Goal: Task Accomplishment & Management: Manage account settings

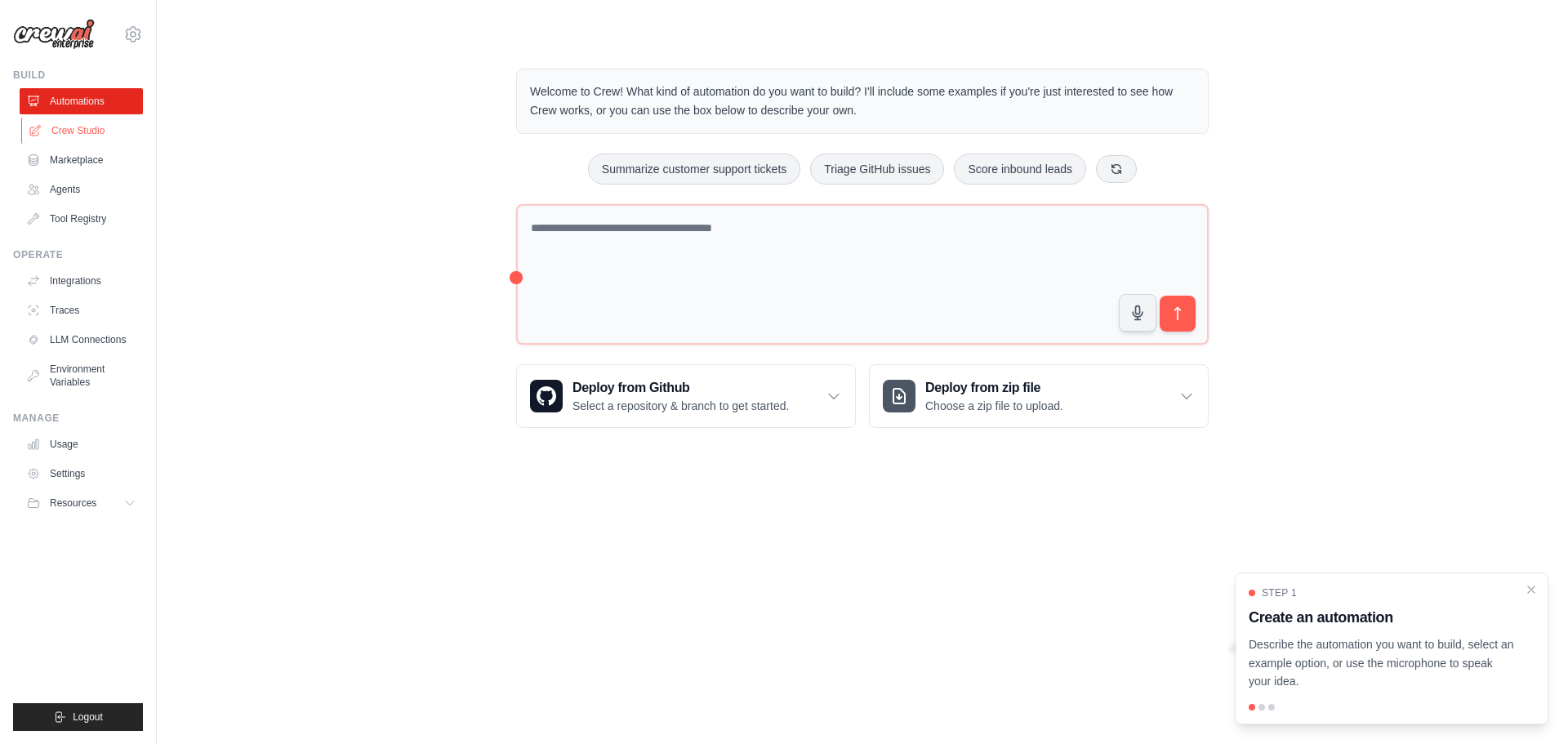
click at [84, 142] on link "Crew Studio" at bounding box center [83, 131] width 123 height 26
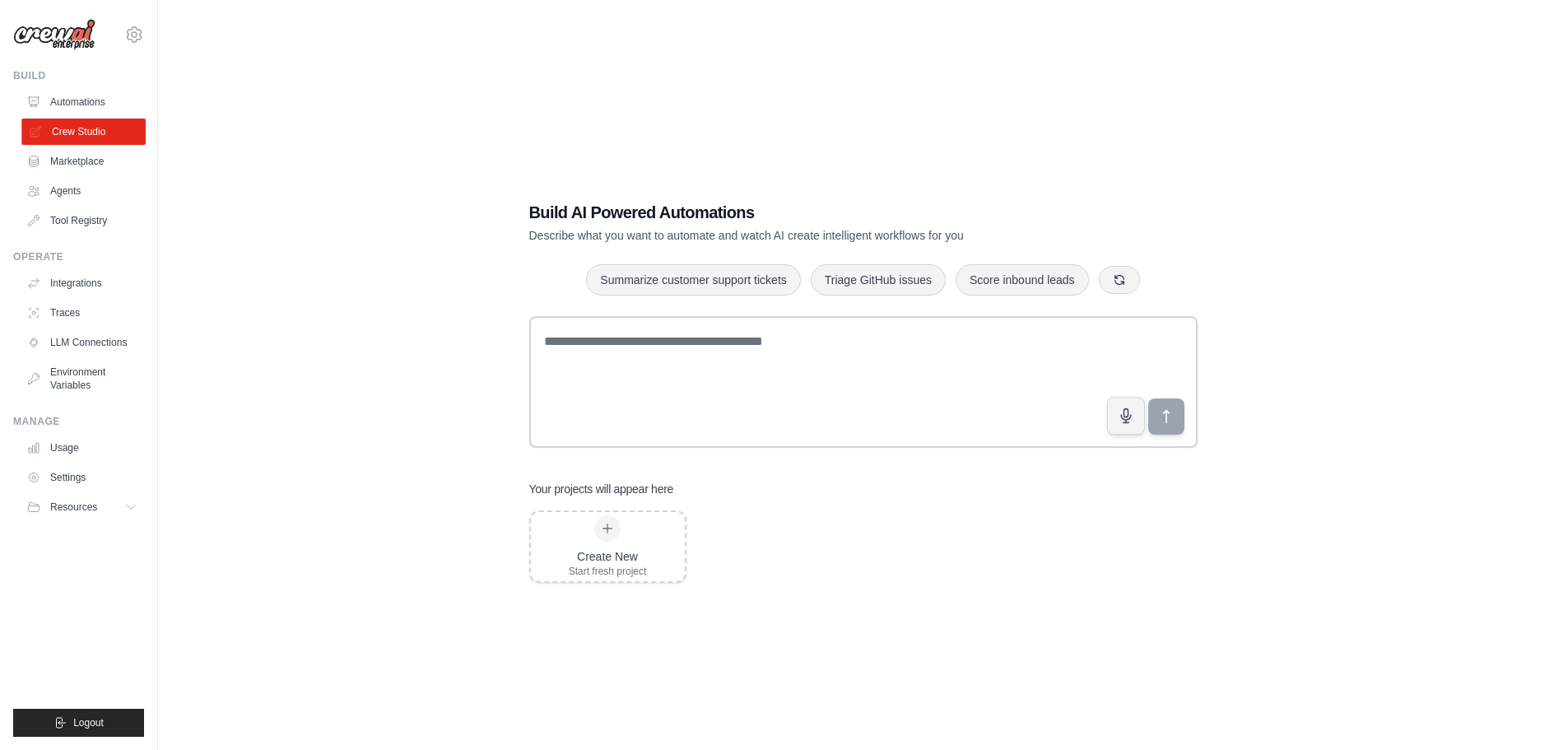
click at [46, 125] on link "Crew Studio" at bounding box center [84, 132] width 124 height 26
drag, startPoint x: 58, startPoint y: 131, endPoint x: 306, endPoint y: 132, distance: 248.0
click at [306, 132] on div "Build AI Powered Automations Describe what you want to automate and watch AI cr…" at bounding box center [863, 391] width 1358 height 750
click at [84, 277] on link "Integrations" at bounding box center [84, 283] width 124 height 26
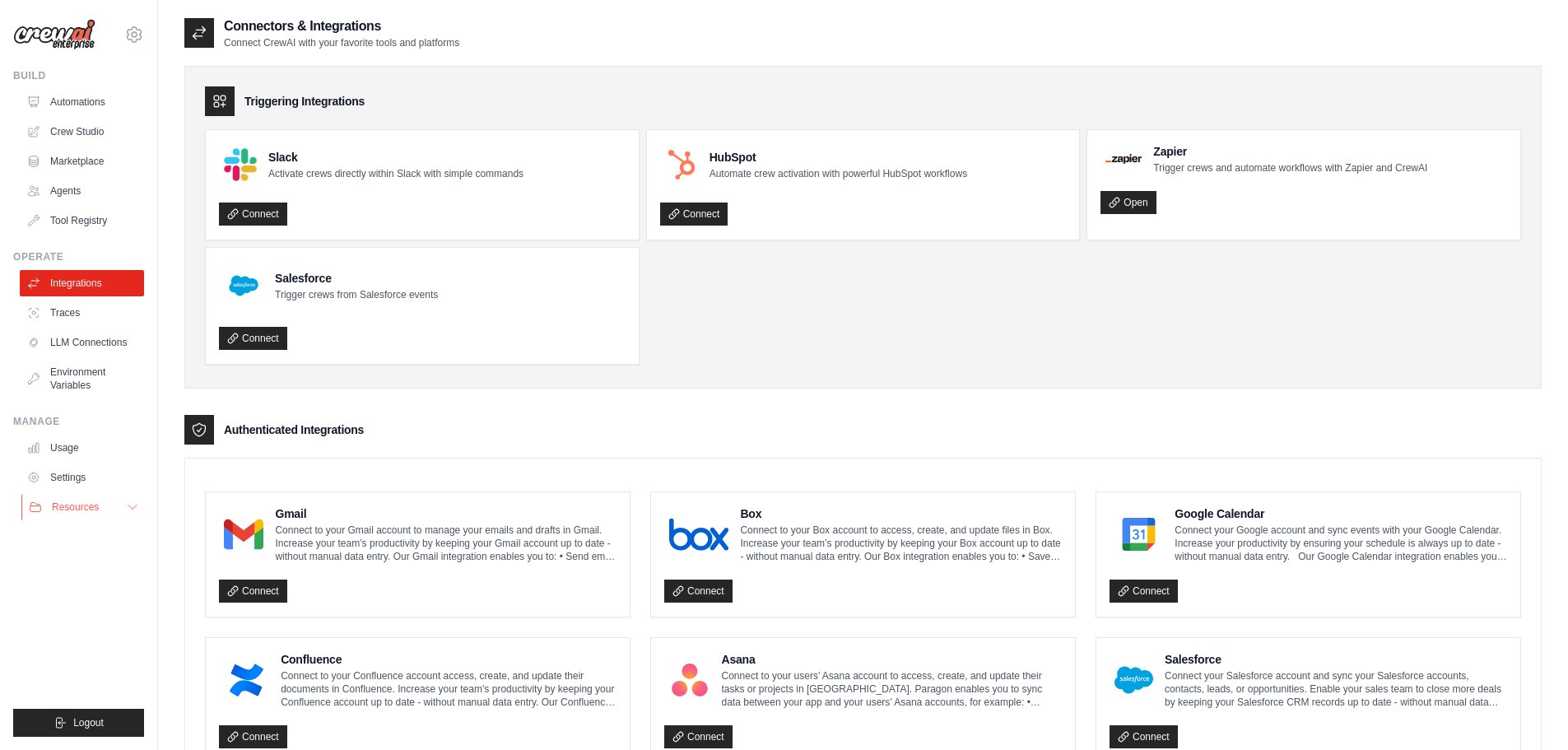
click at [93, 510] on span "Resources" at bounding box center [75, 506] width 47 height 13
click at [86, 108] on link "Automations" at bounding box center [84, 102] width 124 height 26
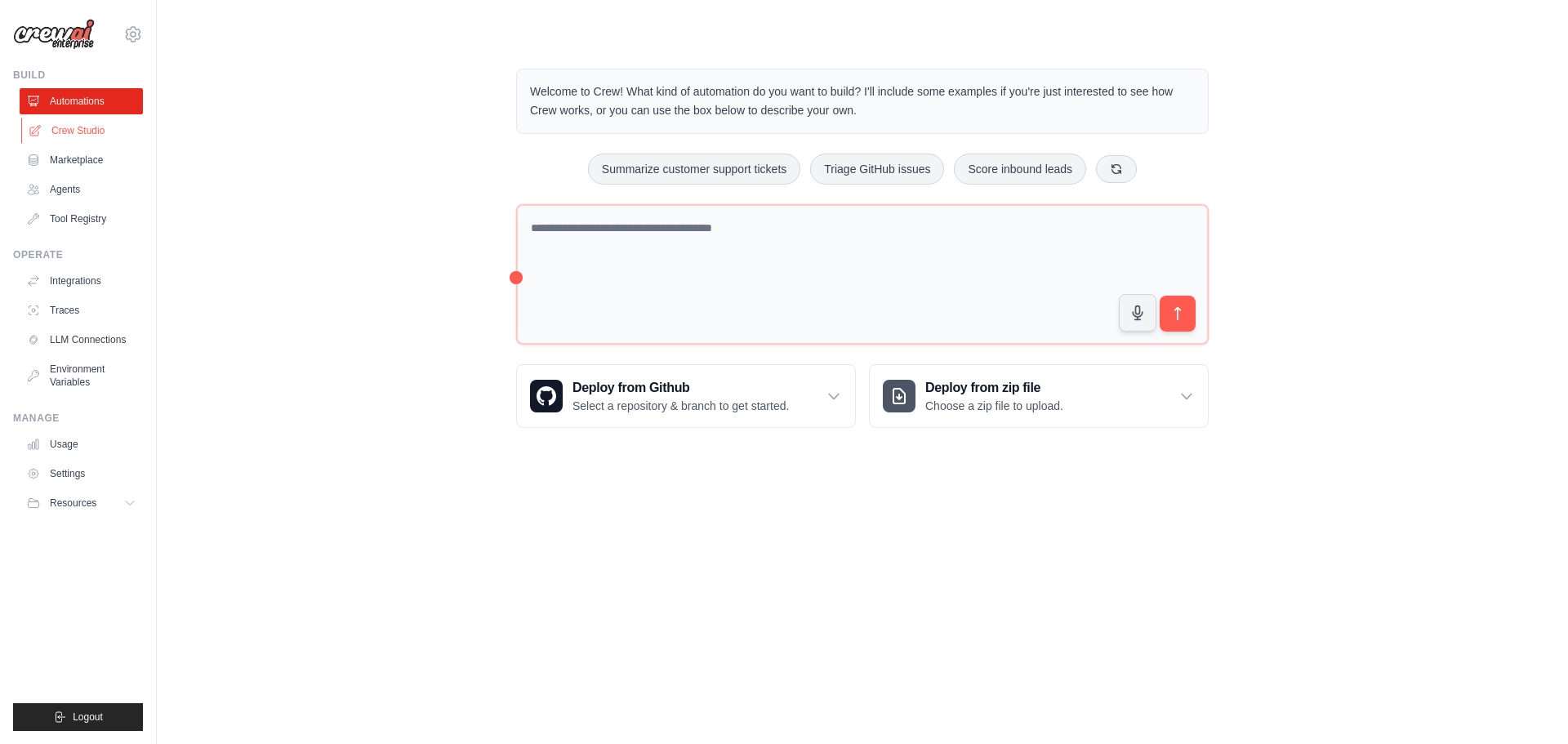
click at [79, 127] on link "Crew Studio" at bounding box center [83, 131] width 123 height 26
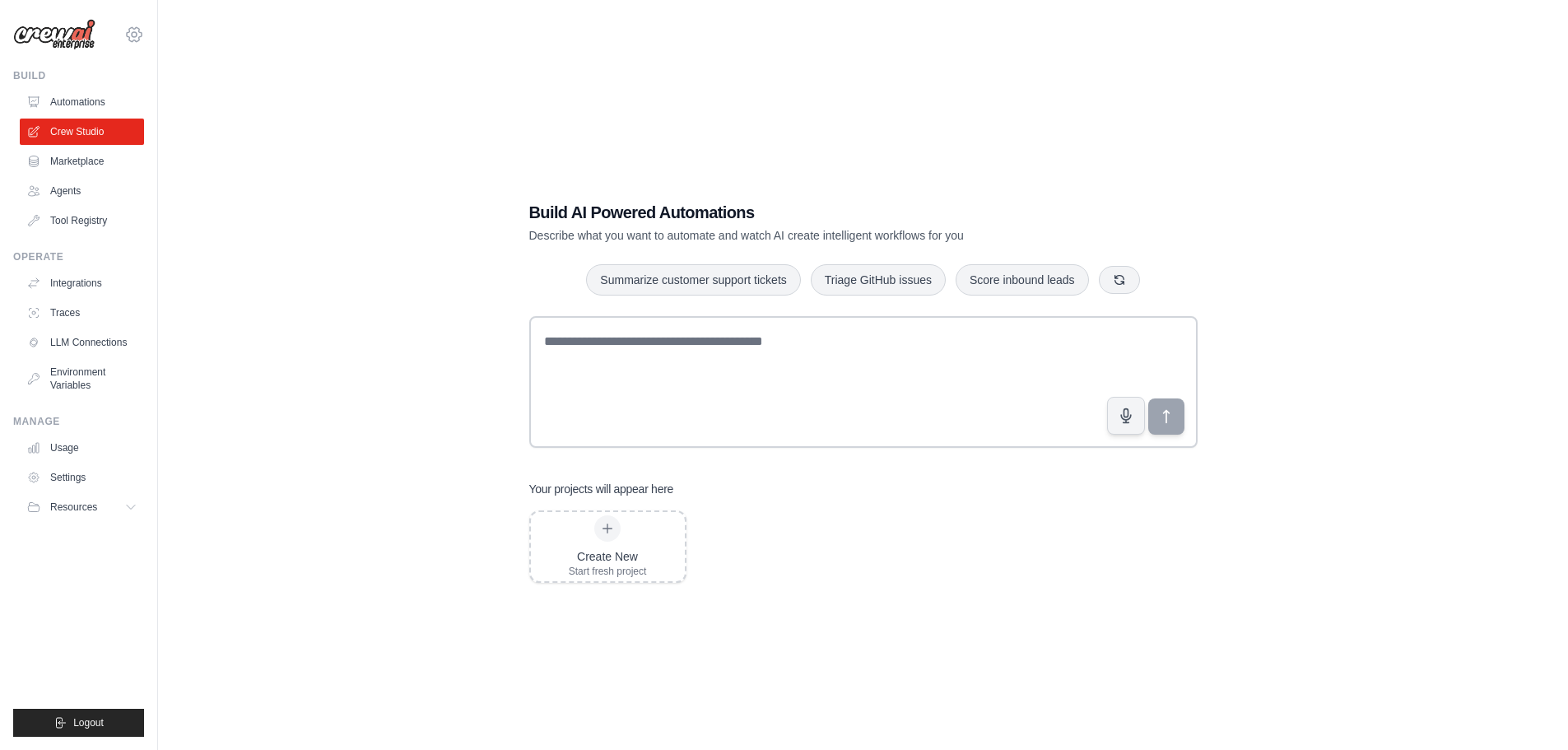
click at [134, 35] on icon at bounding box center [134, 34] width 20 height 20
click at [107, 110] on link "Settings" at bounding box center [134, 111] width 145 height 30
